Goal: Transaction & Acquisition: Subscribe to service/newsletter

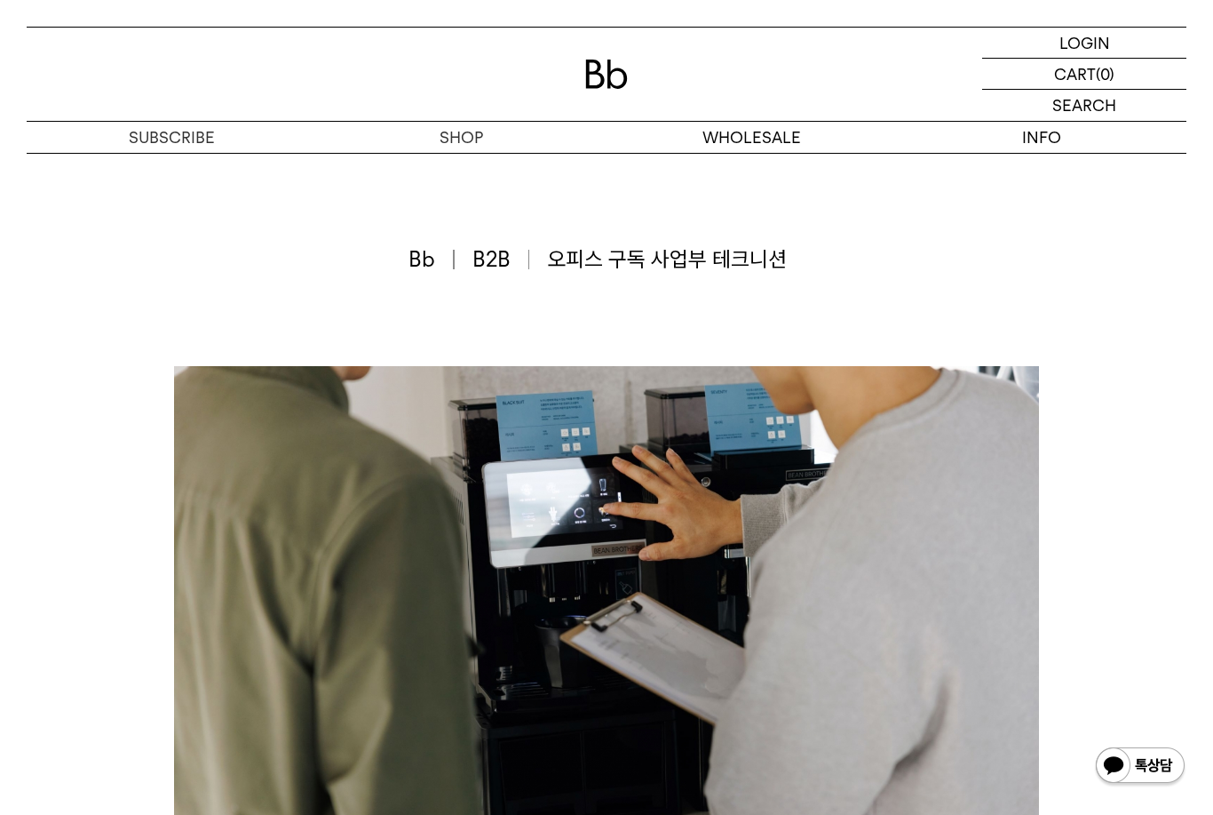
click at [797, 113] on div at bounding box center [607, 74] width 1160 height 93
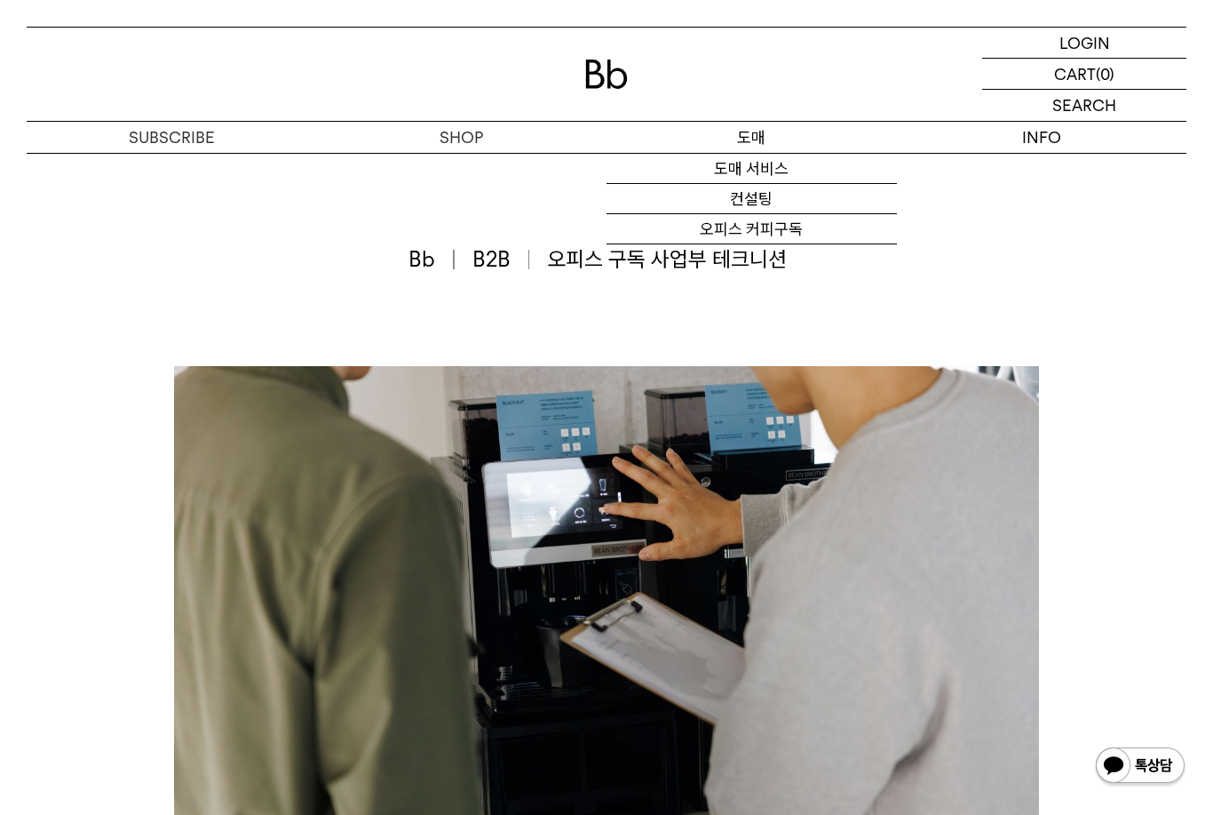
click at [831, 244] on link "오피스 커피구독" at bounding box center [752, 229] width 290 height 30
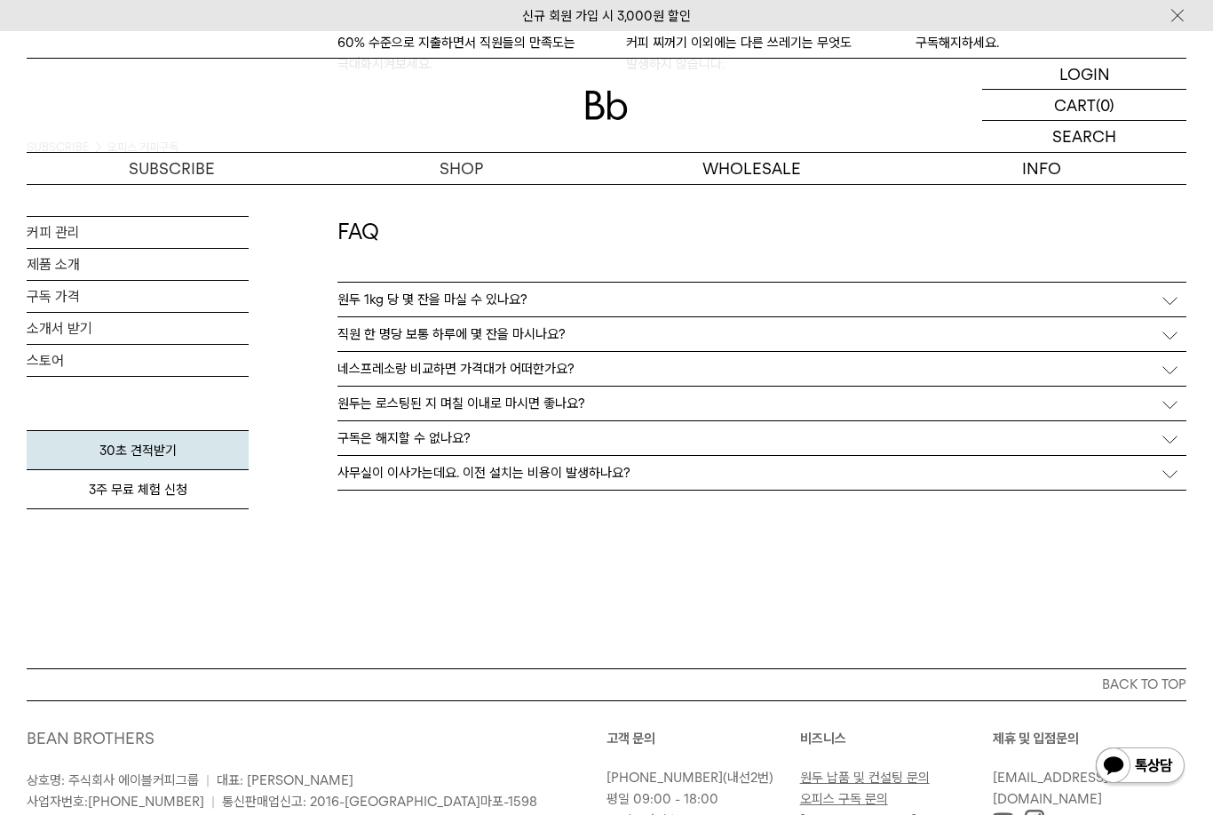
scroll to position [3147, 0]
click at [97, 459] on link "30초 견적받기" at bounding box center [138, 450] width 222 height 40
click at [1089, 462] on div "사무실이 이사가는데요. 이전 설치는 비용이 발생하나요?" at bounding box center [762, 473] width 849 height 34
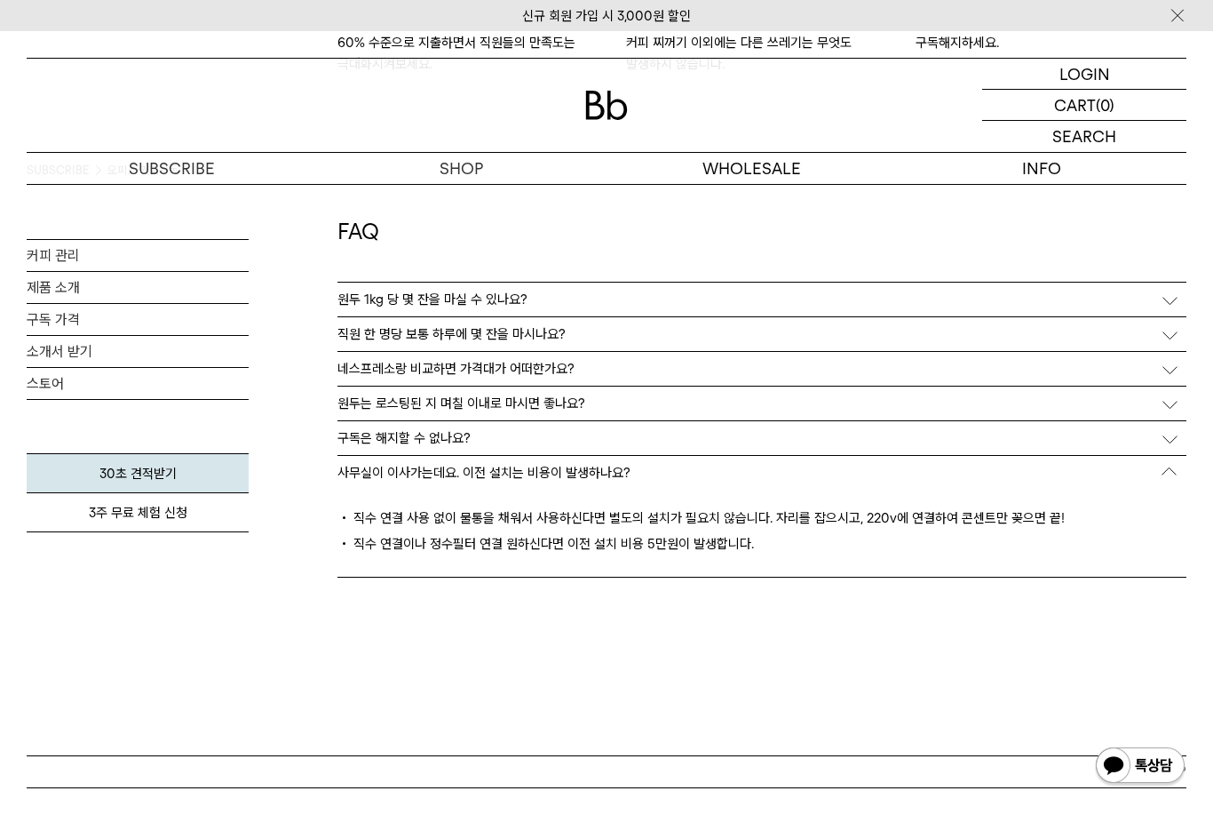
scroll to position [3130, 0]
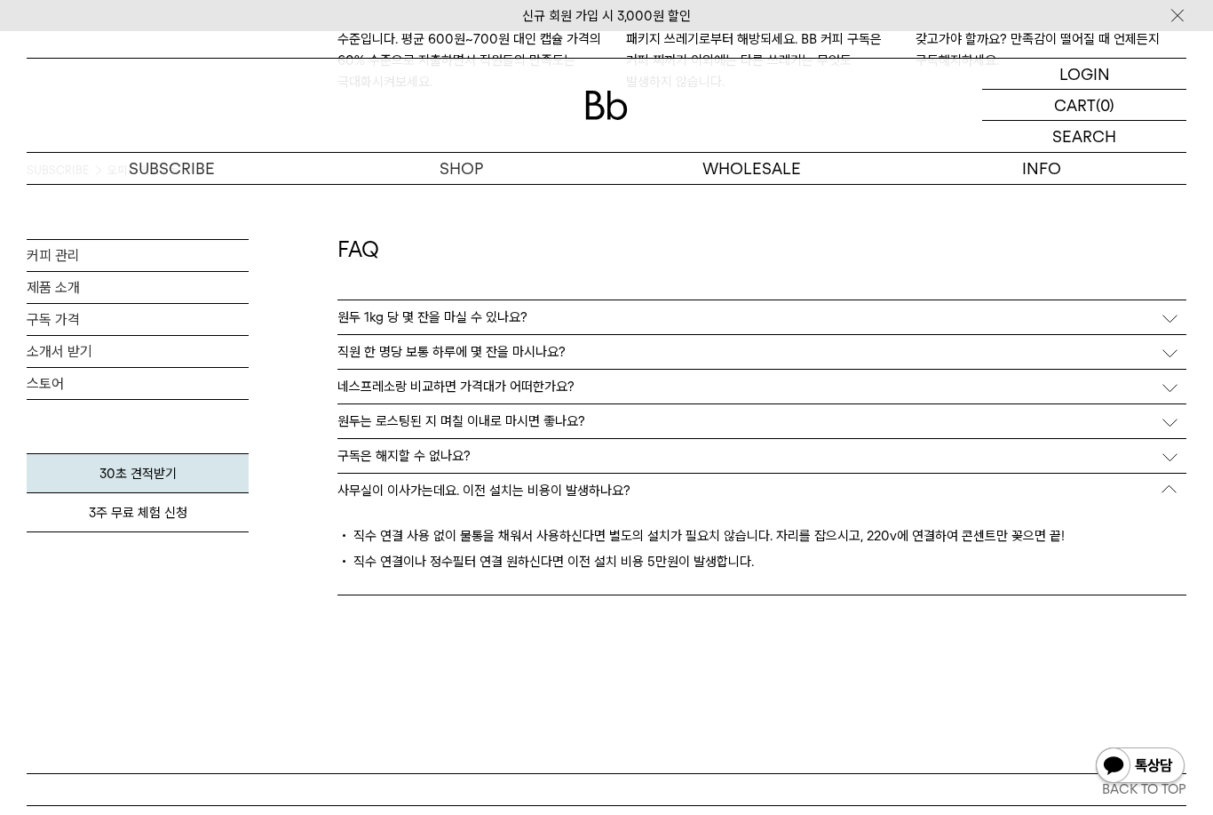
click at [1100, 474] on div "사무실이 이사가는데요. 이전 설치는 비용이 발생하나요?" at bounding box center [762, 490] width 849 height 34
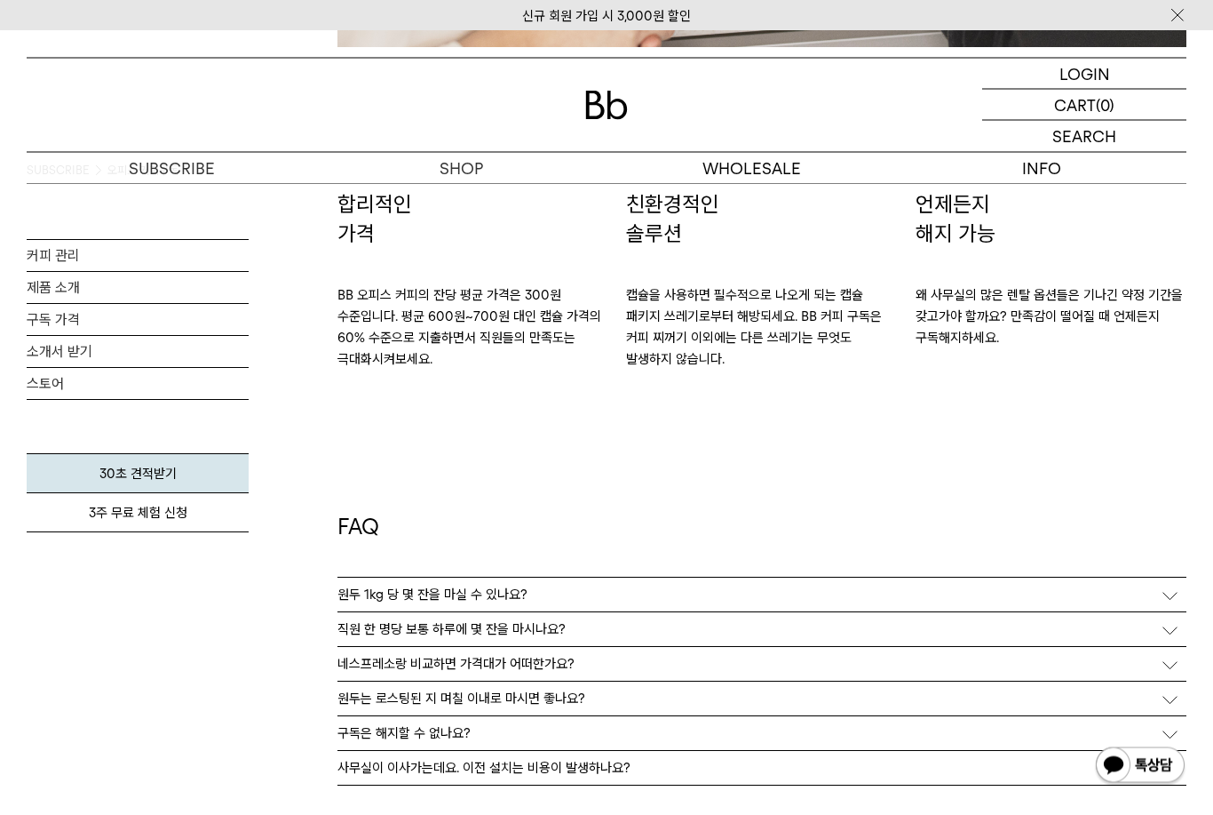
scroll to position [2812, 0]
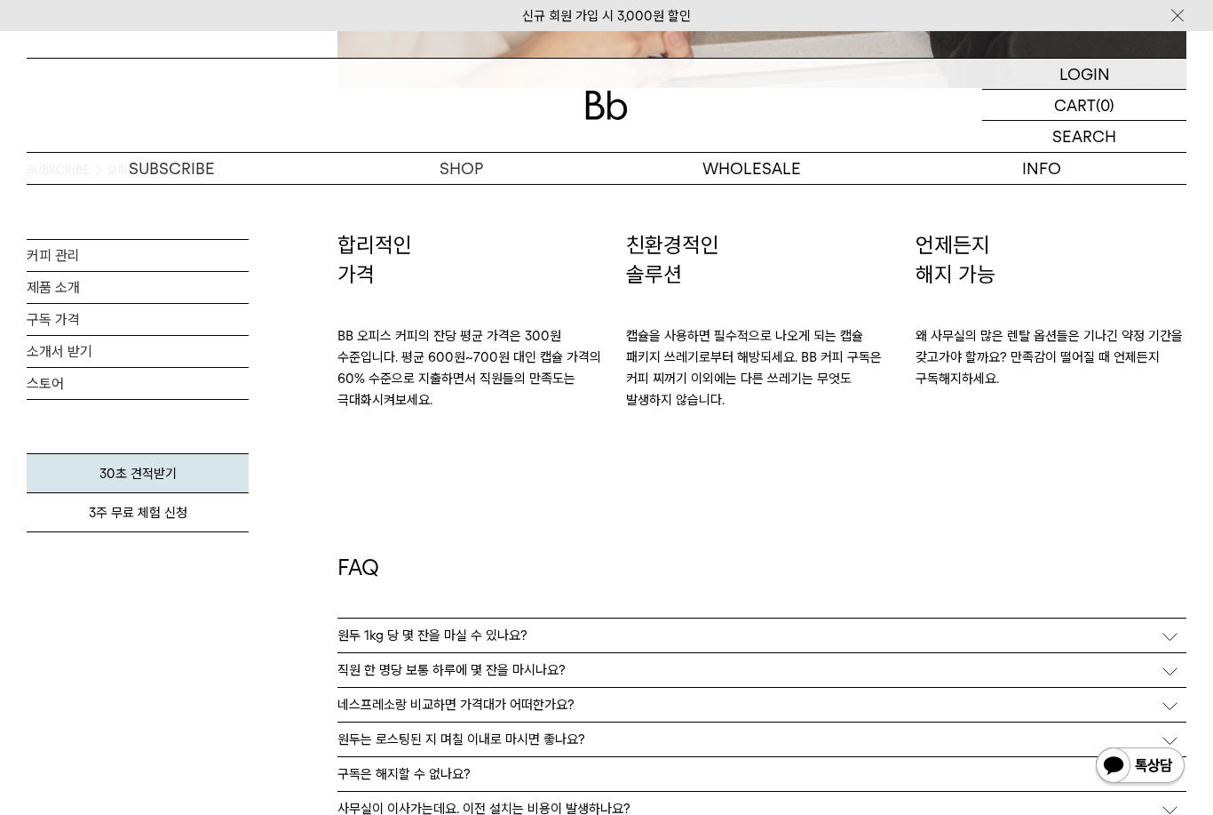
click at [226, 312] on link "구독 가격" at bounding box center [138, 319] width 222 height 31
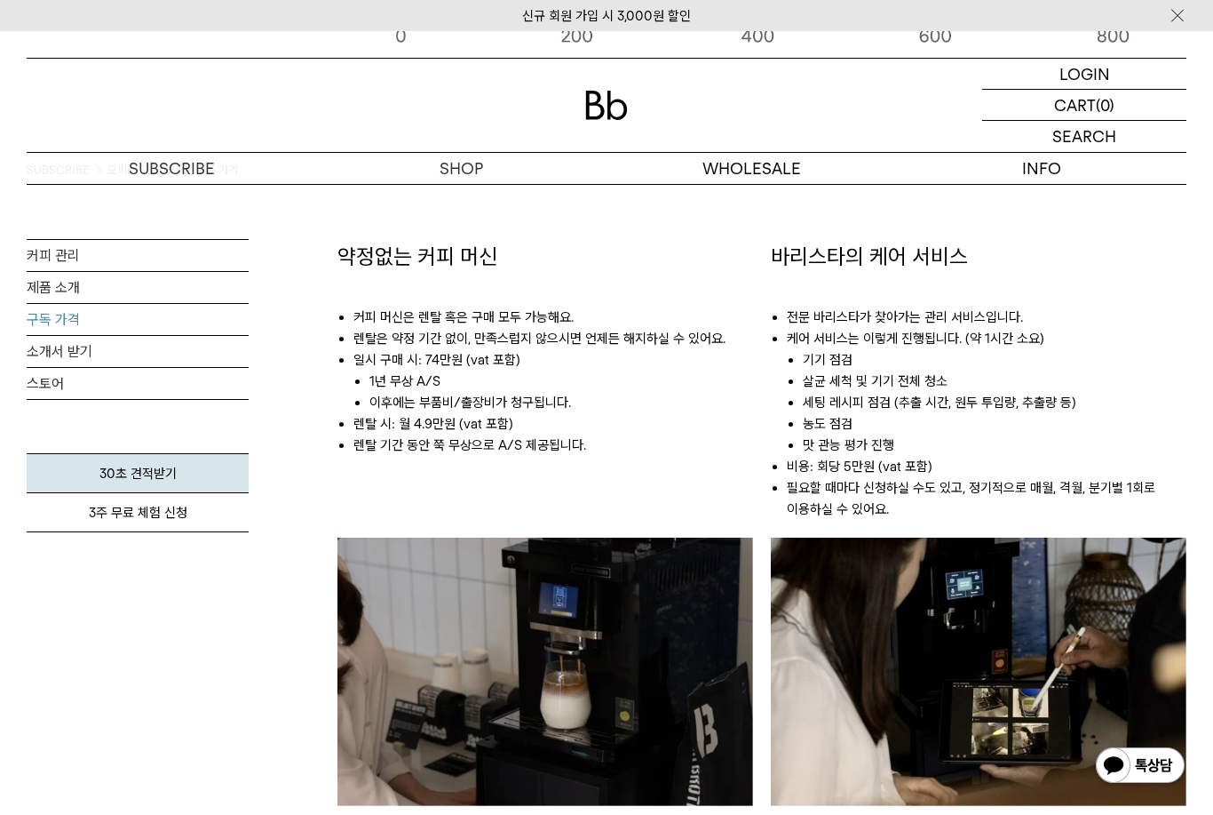
scroll to position [916, 0]
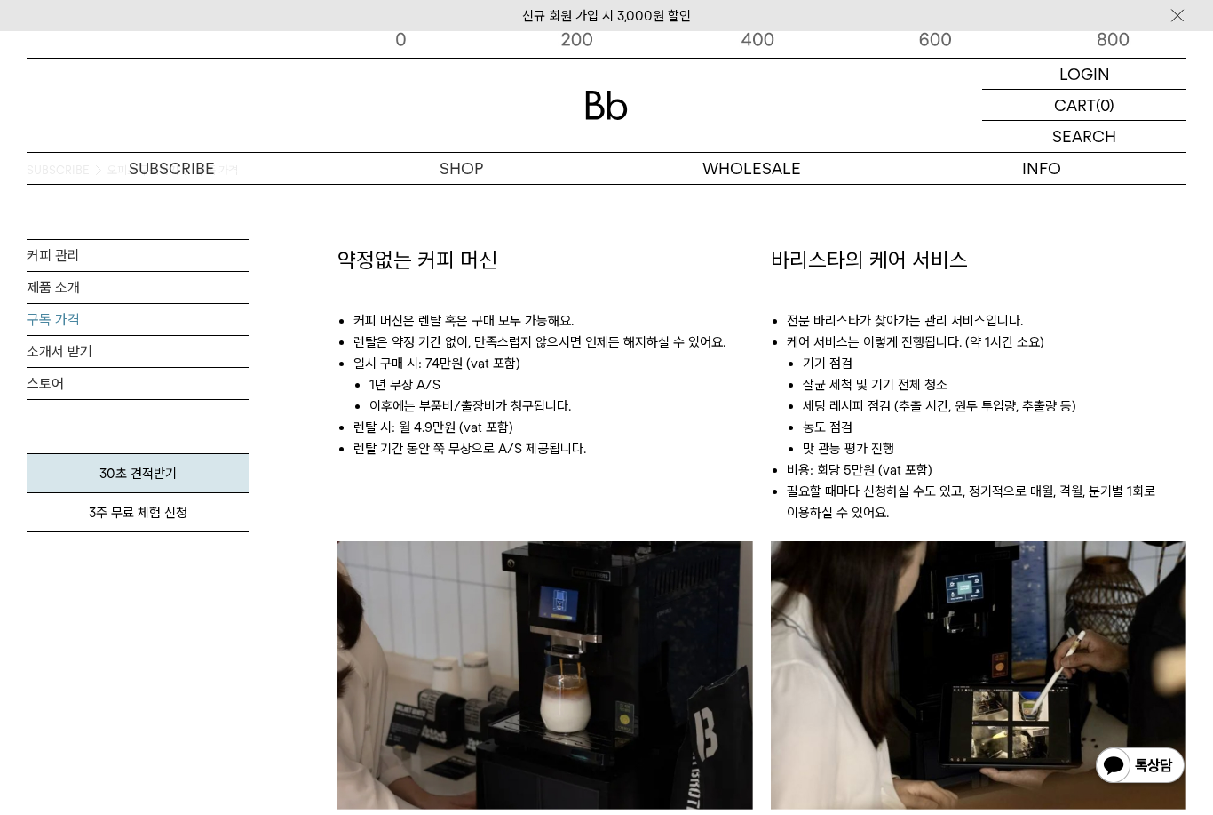
click at [418, 410] on li "이후에는 부품비/출장비가 청구됩니다." at bounding box center [562, 405] width 384 height 21
click at [401, 527] on div "약정없는 커피 머신 커피 머신은 렌탈 혹은 구매 모두 가능해요. 렌탈은 약정 기간 없이, 만족스럽지 않으시면 언제든 해지하실 수 있어요. 일시…" at bounding box center [546, 562] width 416 height 635
click at [193, 290] on link "제품 소개" at bounding box center [138, 287] width 222 height 31
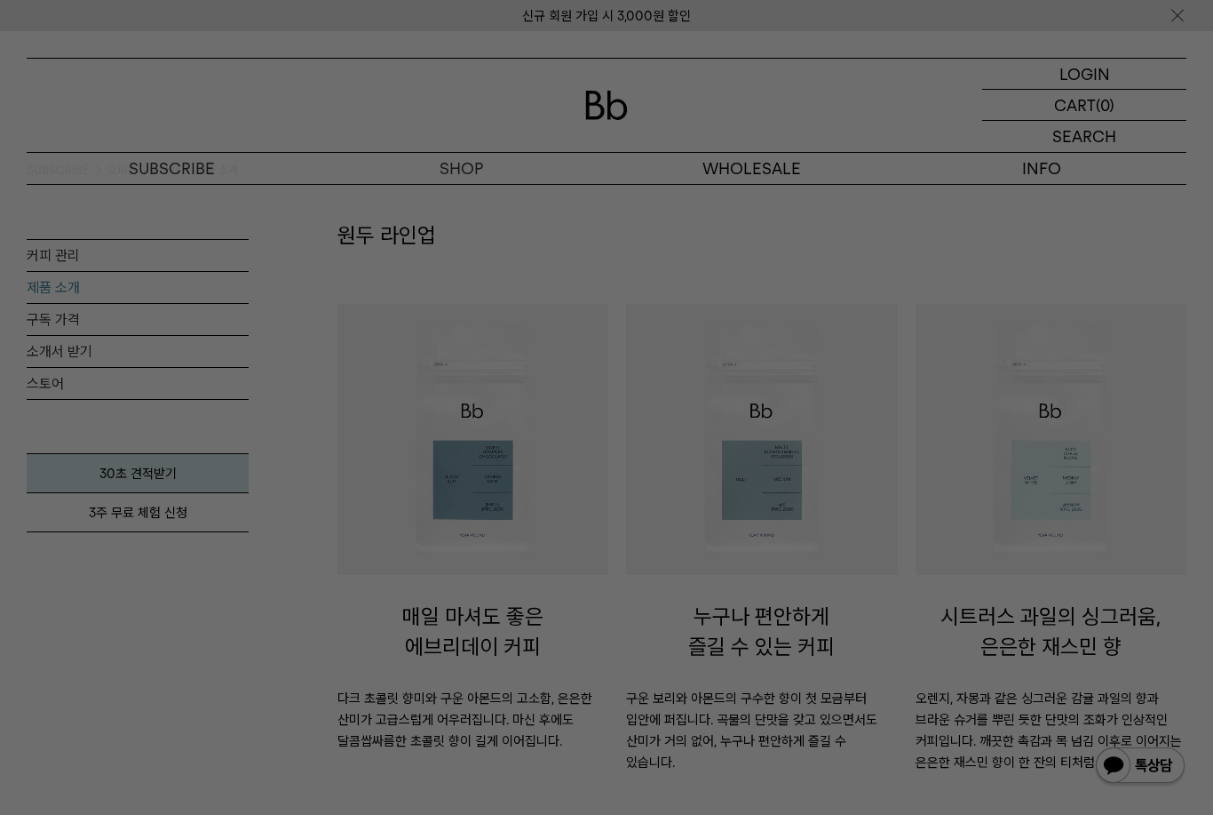
scroll to position [43, 0]
click at [562, 709] on div at bounding box center [606, 407] width 1213 height 815
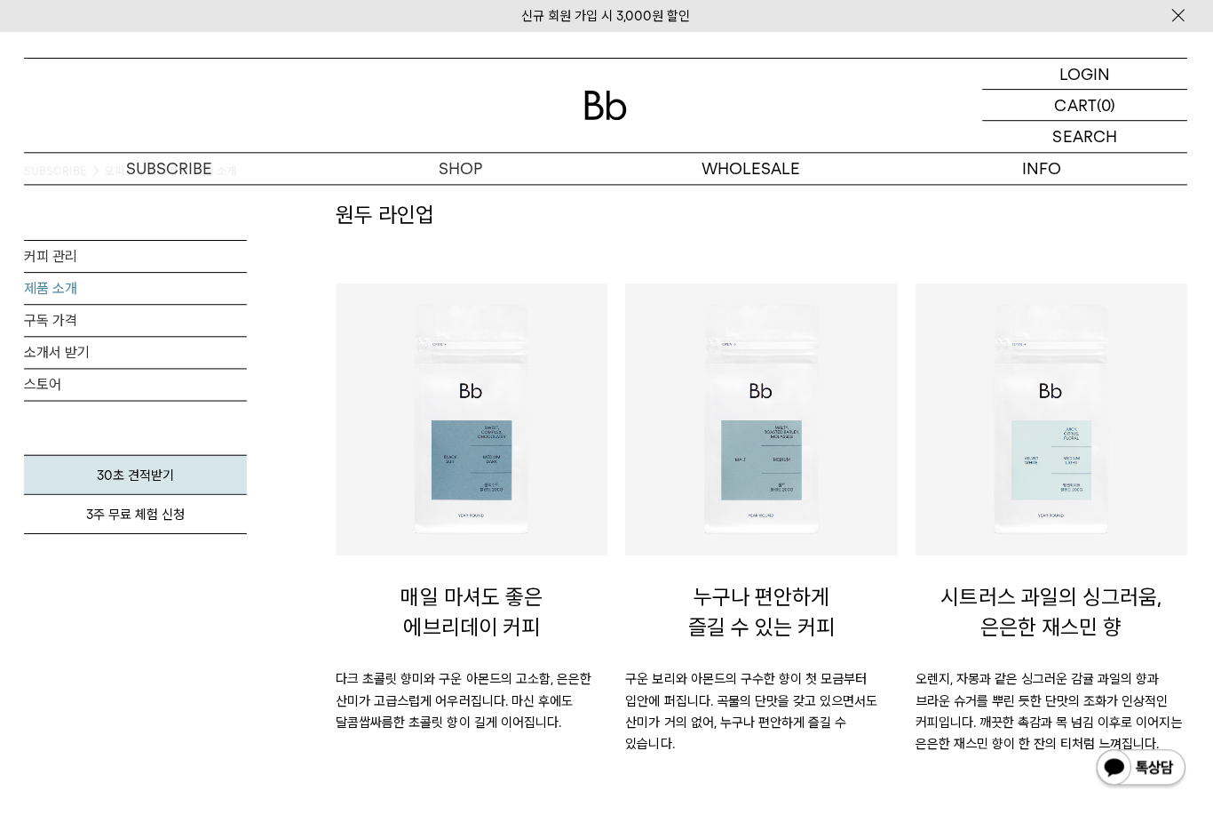
scroll to position [88, 0]
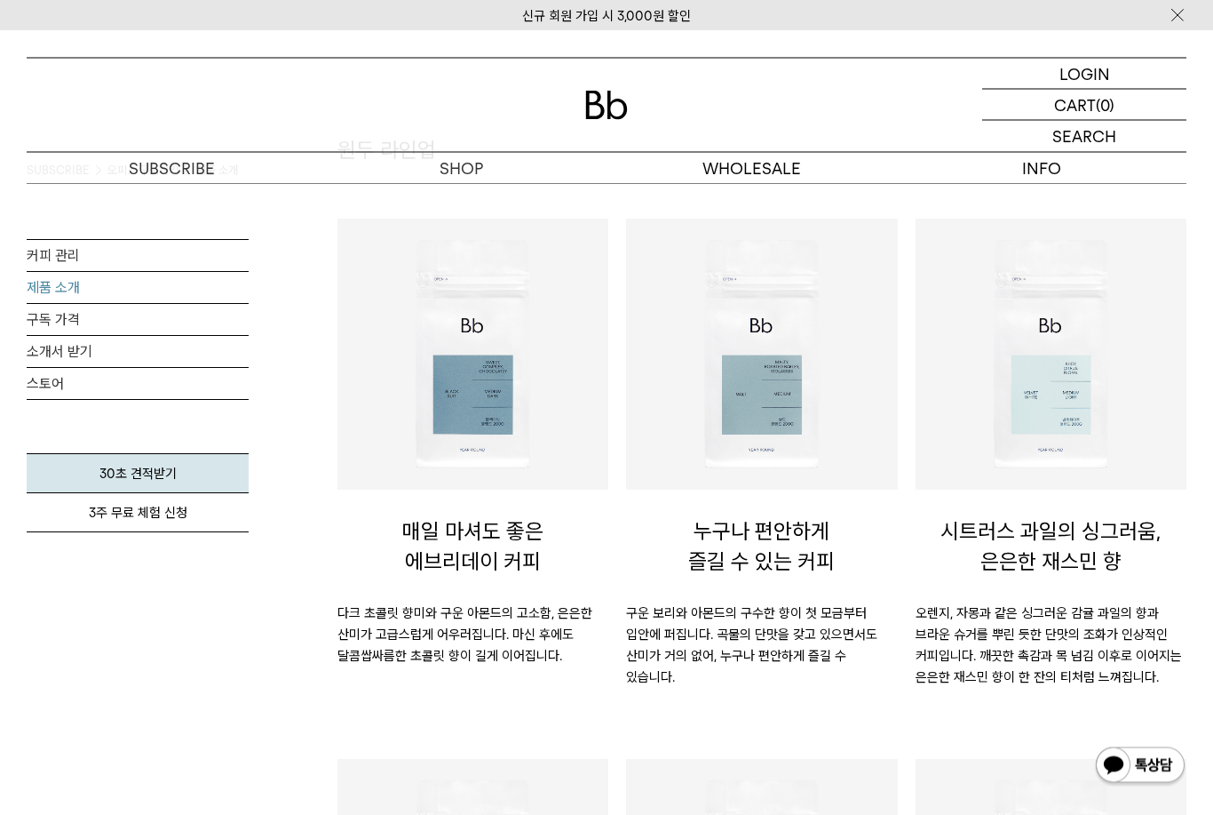
scroll to position [0, 0]
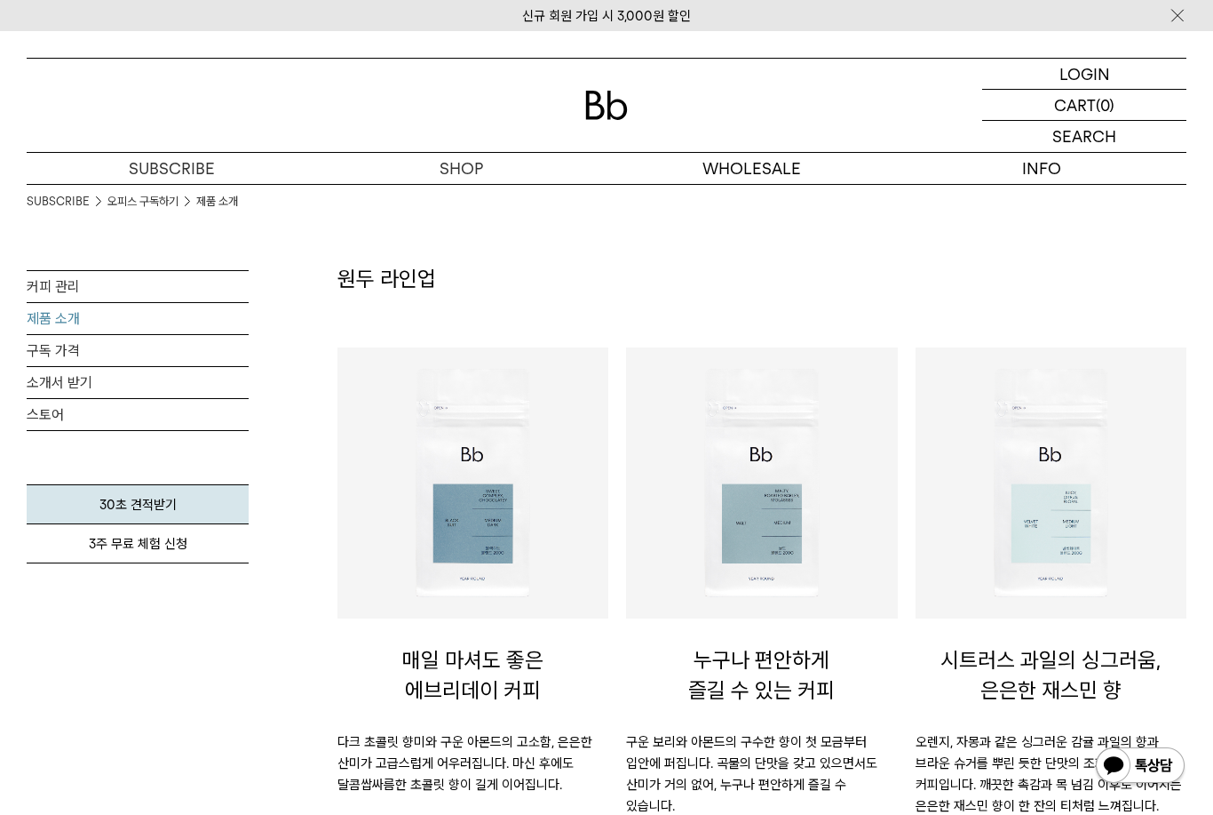
click at [195, 280] on link "커피 관리" at bounding box center [138, 286] width 222 height 31
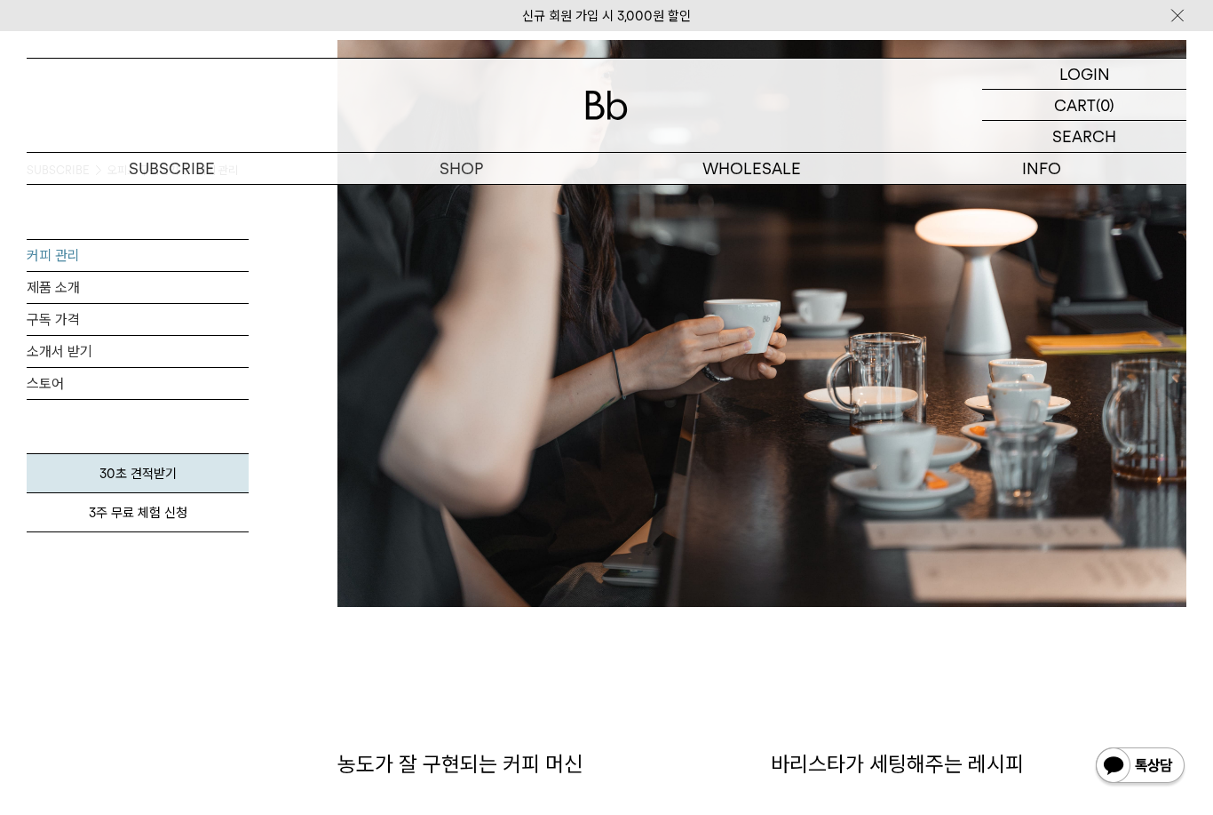
scroll to position [291, 0]
